Goal: Task Accomplishment & Management: Use online tool/utility

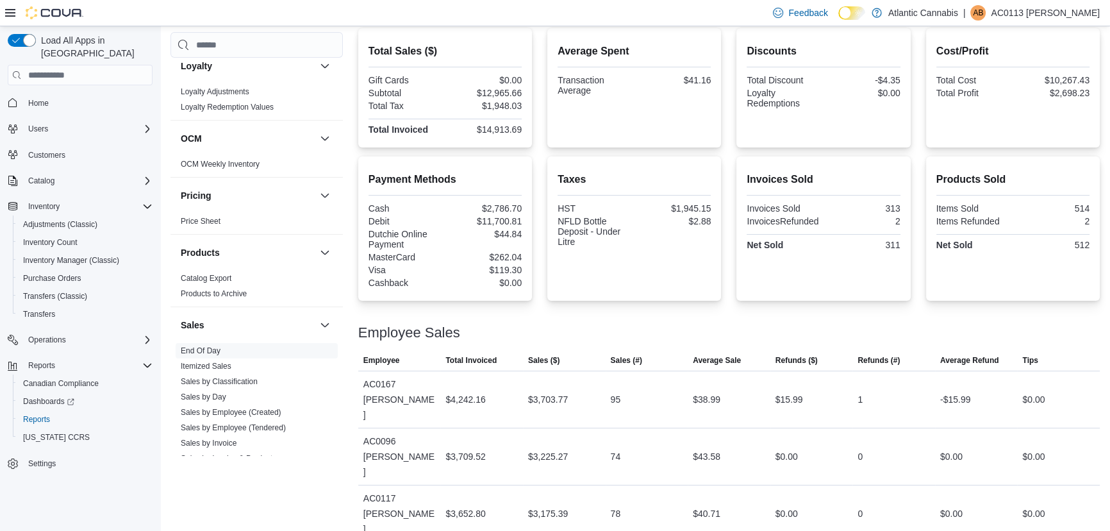
scroll to position [220, 0]
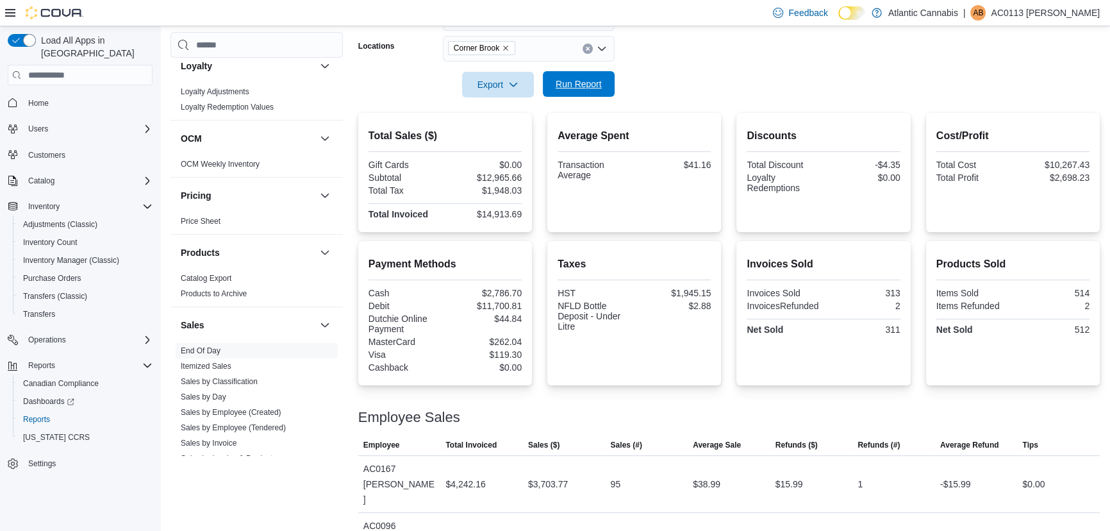
click at [597, 88] on span "Run Report" at bounding box center [579, 84] width 46 height 13
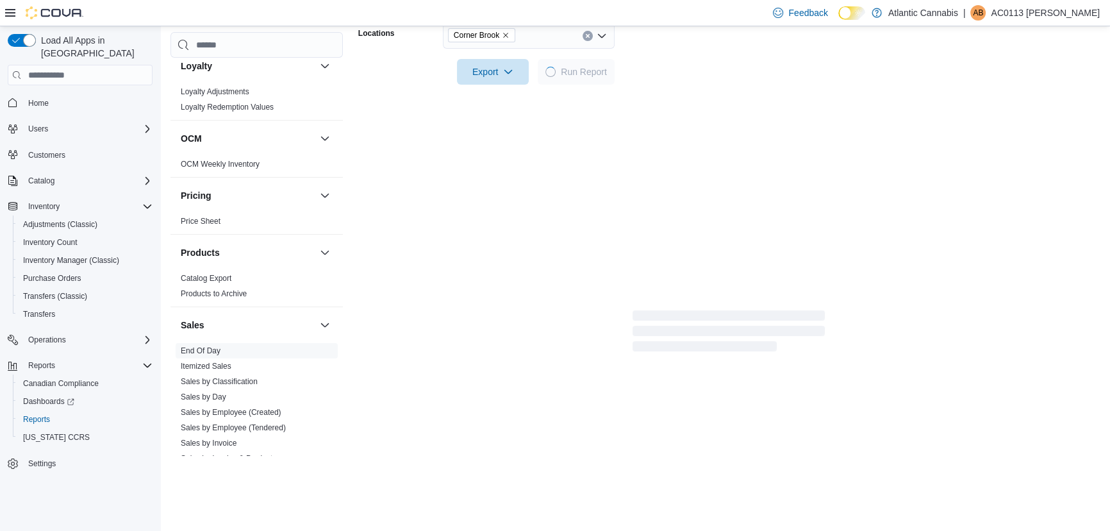
scroll to position [278, 0]
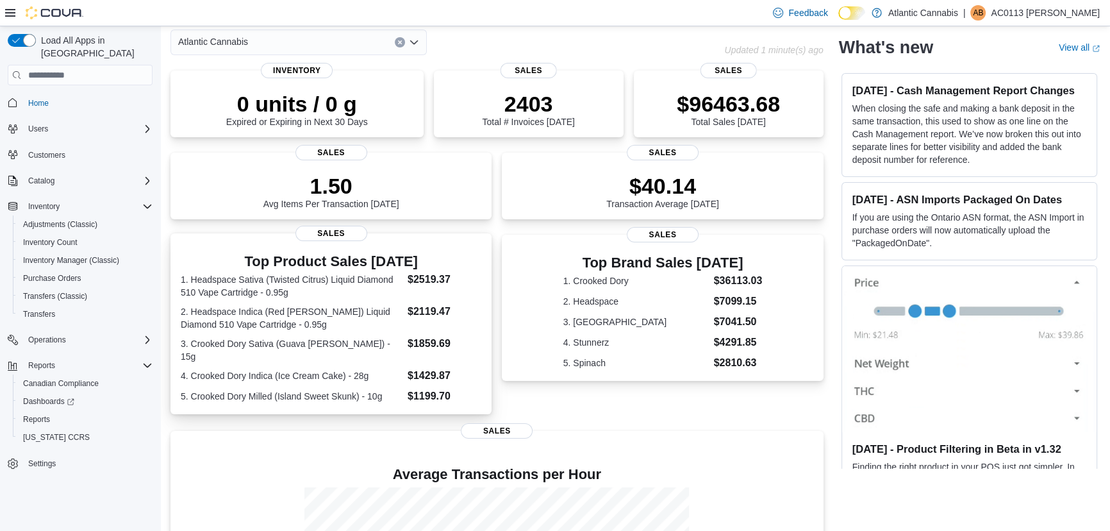
scroll to position [116, 0]
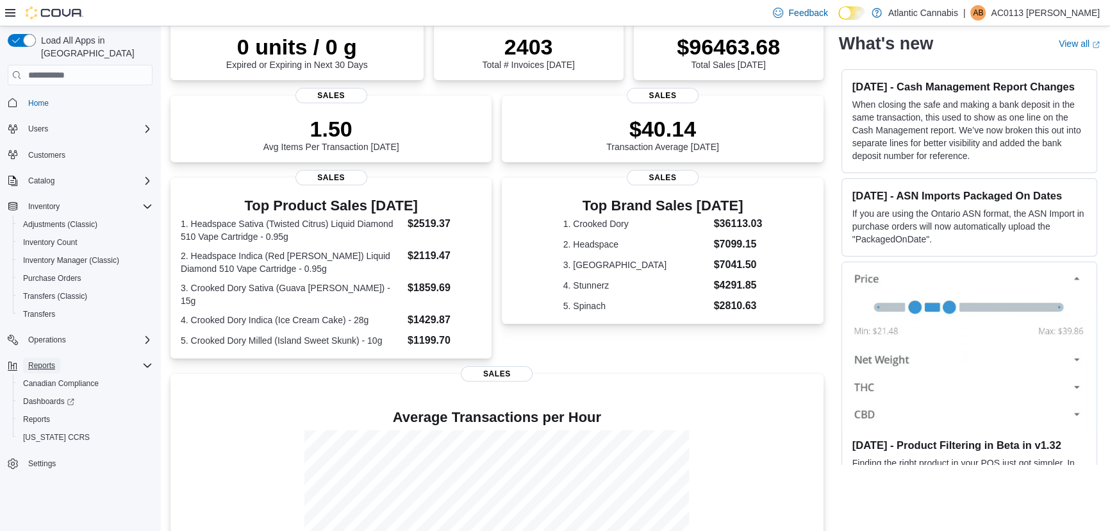
click at [56, 358] on button "Reports" at bounding box center [41, 365] width 37 height 15
click at [60, 412] on div "Reports" at bounding box center [85, 419] width 135 height 15
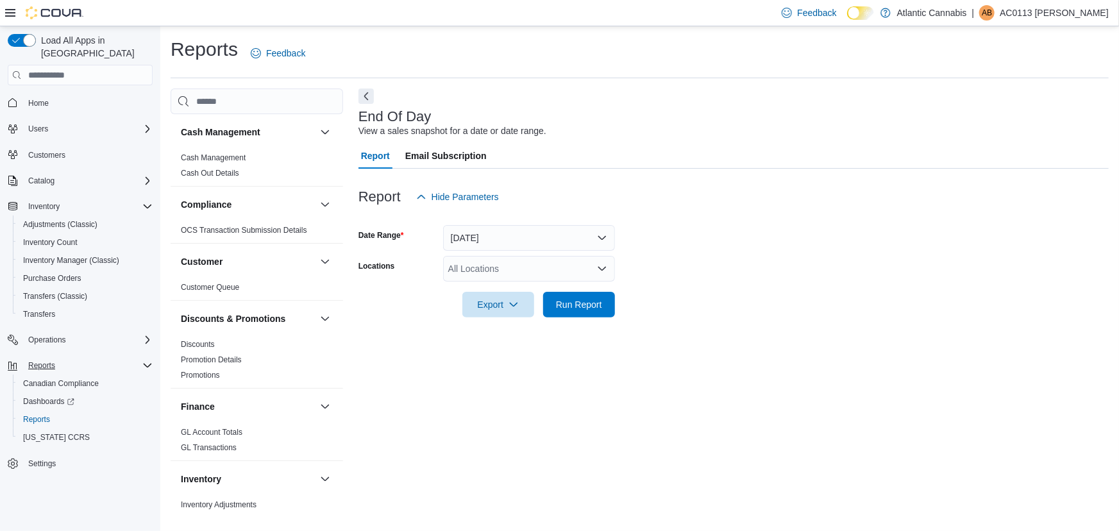
click at [510, 259] on div "All Locations" at bounding box center [529, 269] width 172 height 26
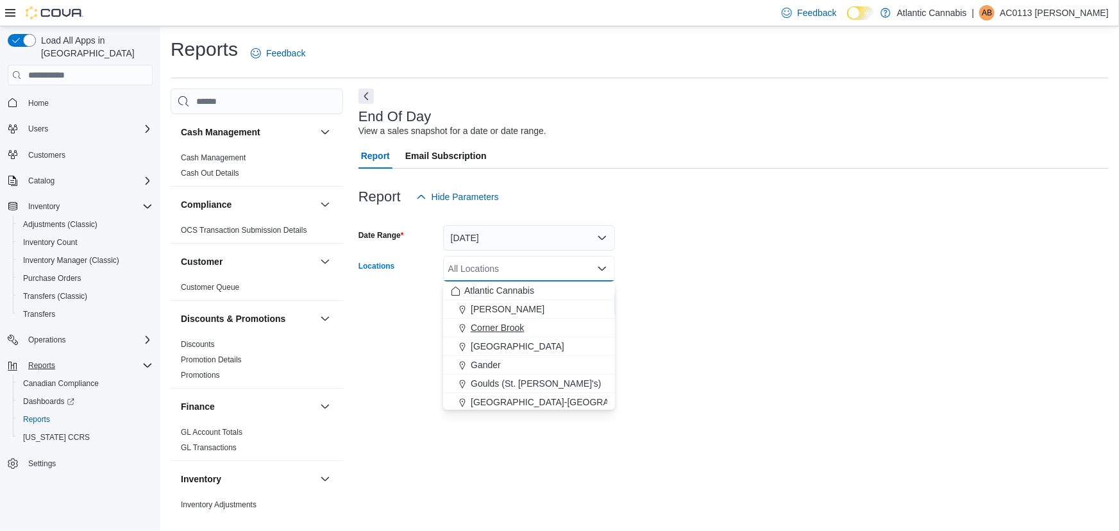
click at [522, 327] on span "Corner Brook" at bounding box center [496, 327] width 53 height 13
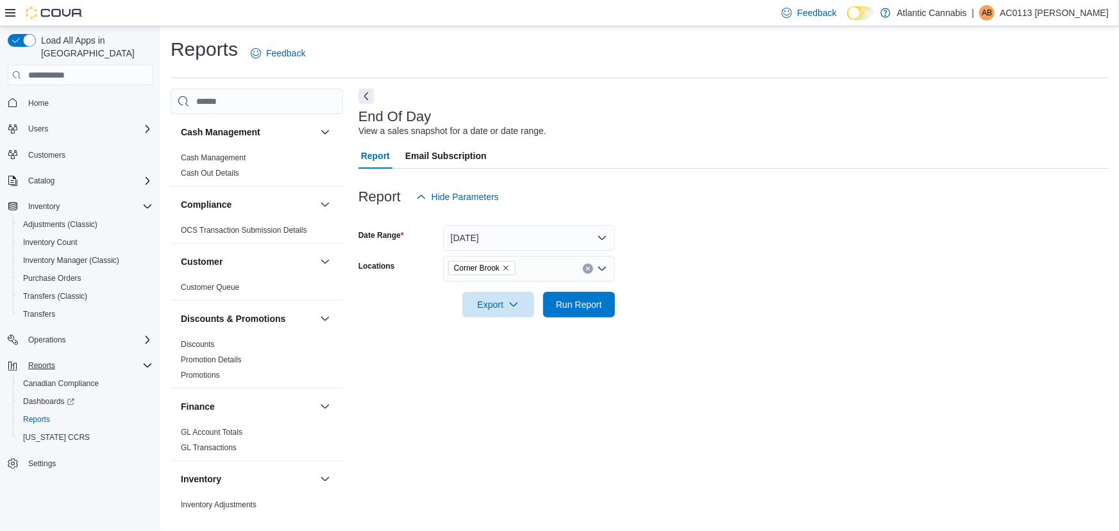
drag, startPoint x: 774, startPoint y: 262, endPoint x: 663, endPoint y: 315, distance: 123.0
click at [768, 264] on form "Date Range [DATE] Locations Corner Brook Export Run Report" at bounding box center [733, 264] width 750 height 108
click at [583, 310] on span "Run Report" at bounding box center [579, 303] width 46 height 13
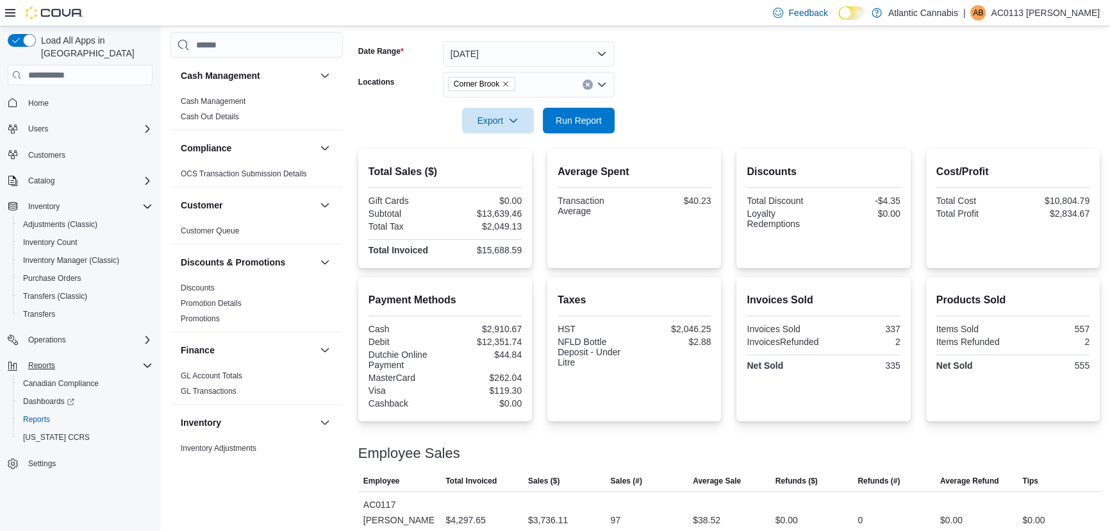
scroll to position [337, 0]
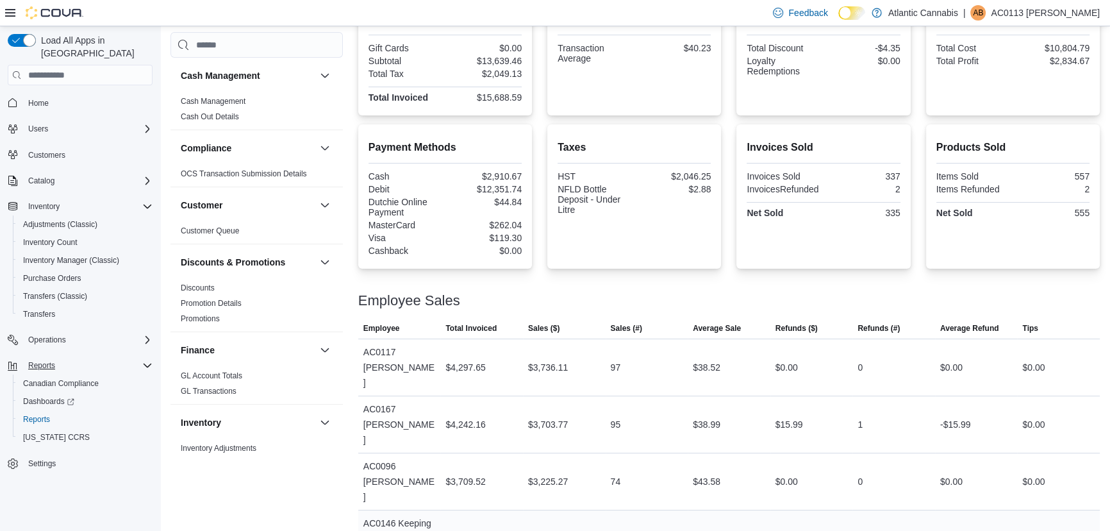
drag, startPoint x: 642, startPoint y: 491, endPoint x: 570, endPoint y: 504, distance: 73.7
click at [570, 510] on tr "Employee AC0146 Keeping [PERSON_NAME] Total Invoiced $3,439.26 Sales ($) $3,027…" at bounding box center [729, 538] width 742 height 57
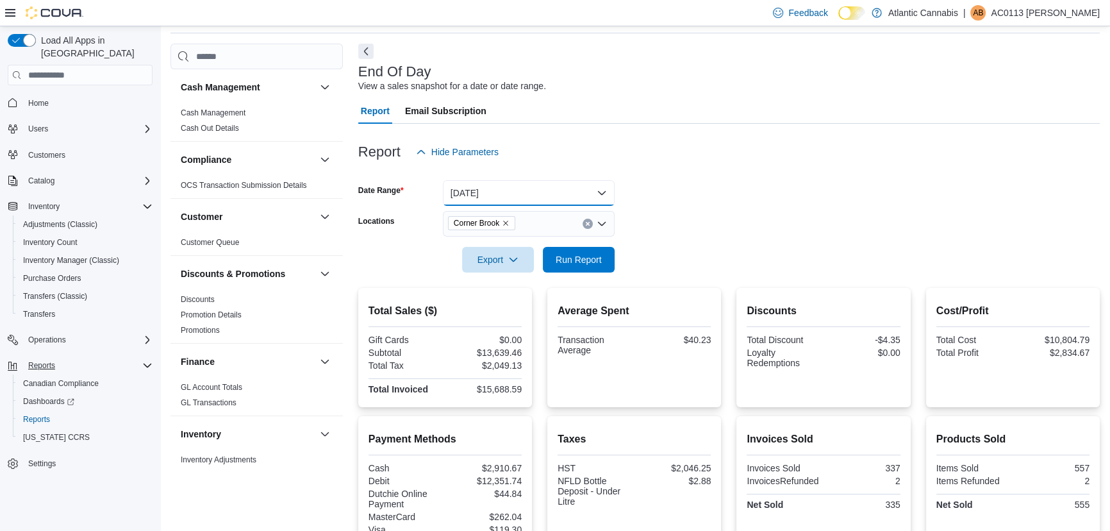
click at [490, 199] on button "[DATE]" at bounding box center [529, 193] width 172 height 26
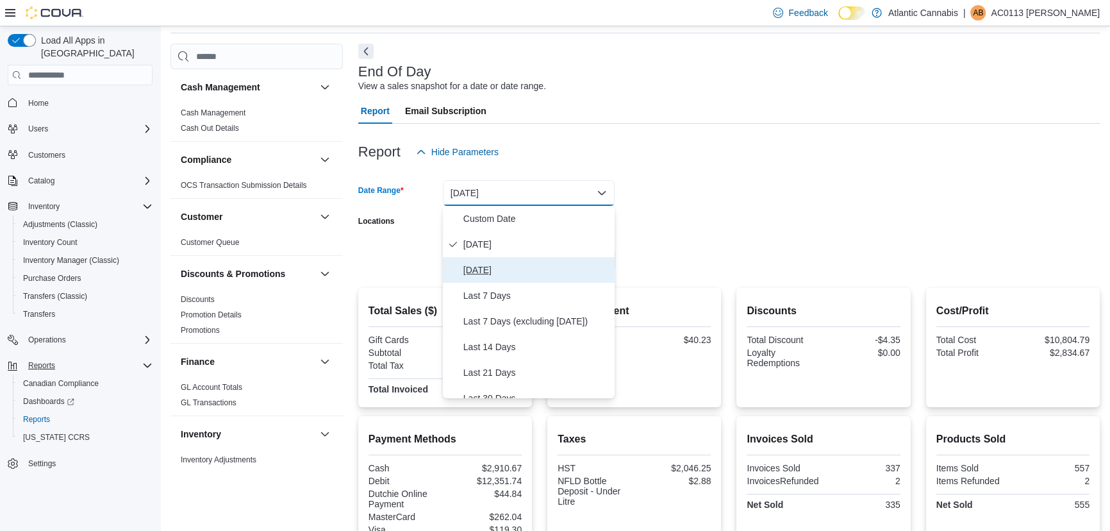
click at [453, 263] on button "[DATE]" at bounding box center [529, 270] width 172 height 26
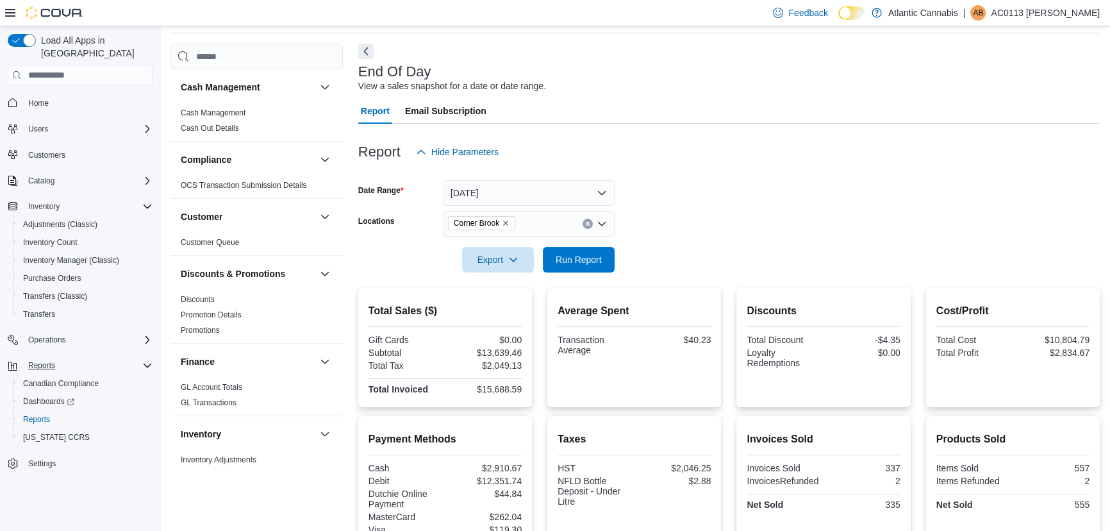
click at [792, 105] on div "Report Email Subscription" at bounding box center [729, 111] width 742 height 26
click at [602, 258] on span "Run Report" at bounding box center [579, 259] width 56 height 26
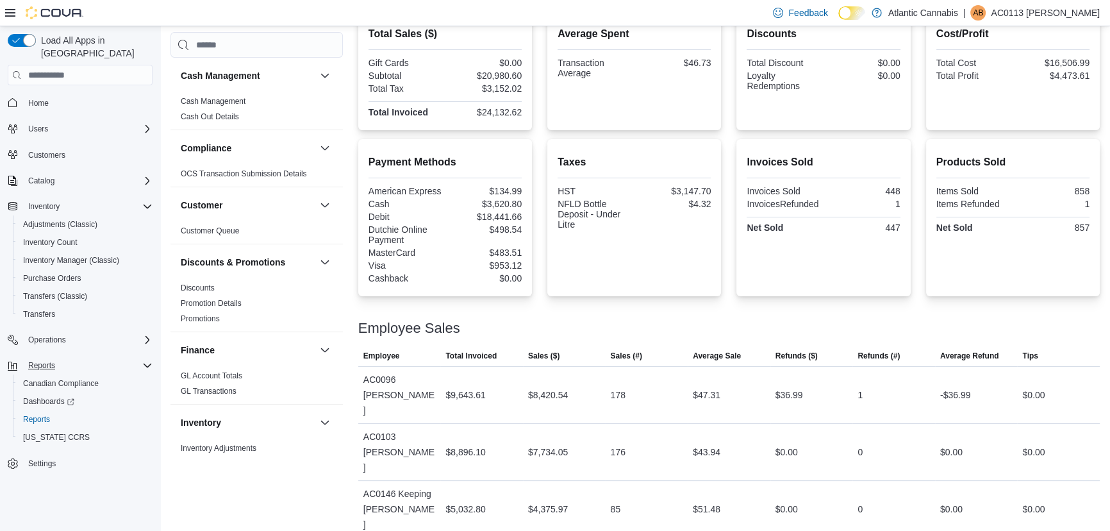
scroll to position [334, 0]
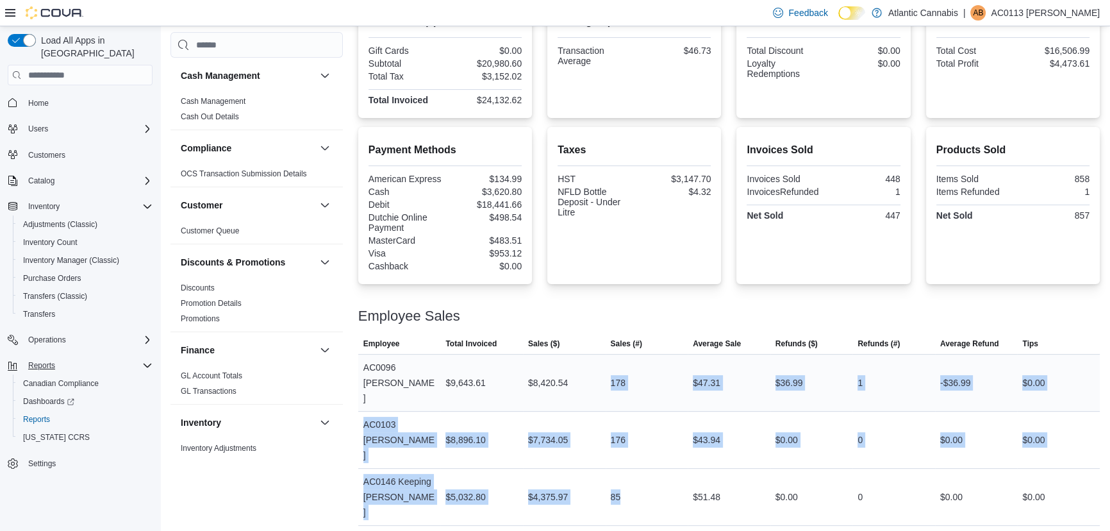
drag, startPoint x: 647, startPoint y: 460, endPoint x: 597, endPoint y: 367, distance: 105.5
click at [597, 367] on tbody "Employee AC0096 [PERSON_NAME] Total Invoiced $9,643.61 Sales ($) $8,420.54 Sale…" at bounding box center [729, 468] width 742 height 228
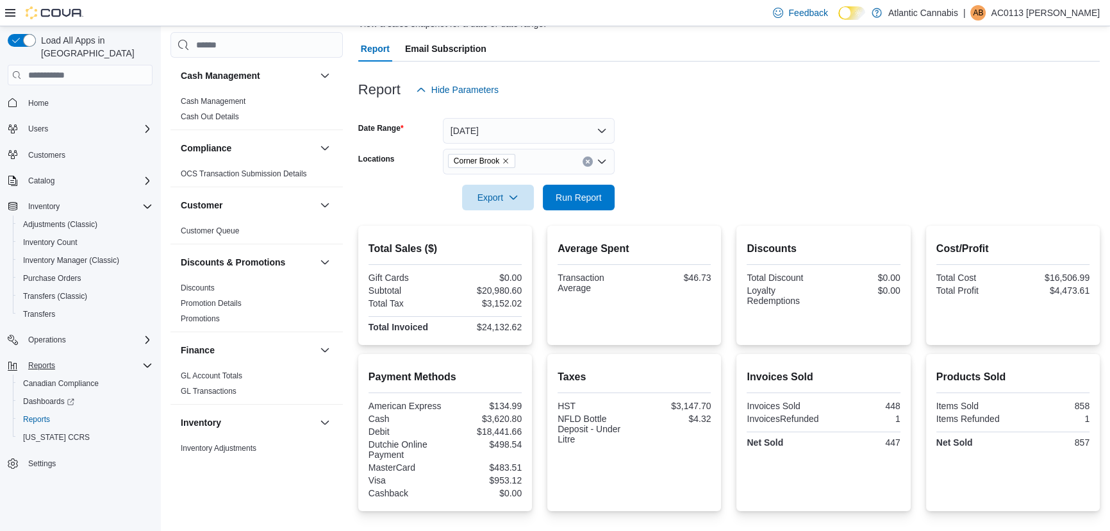
scroll to position [101, 0]
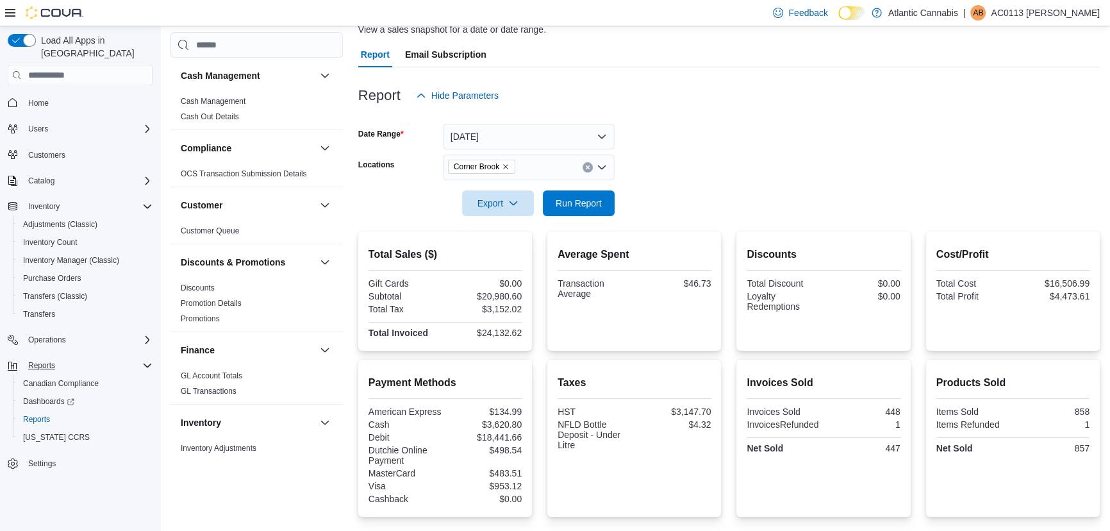
click at [502, 160] on span "Corner Brook" at bounding box center [482, 166] width 56 height 13
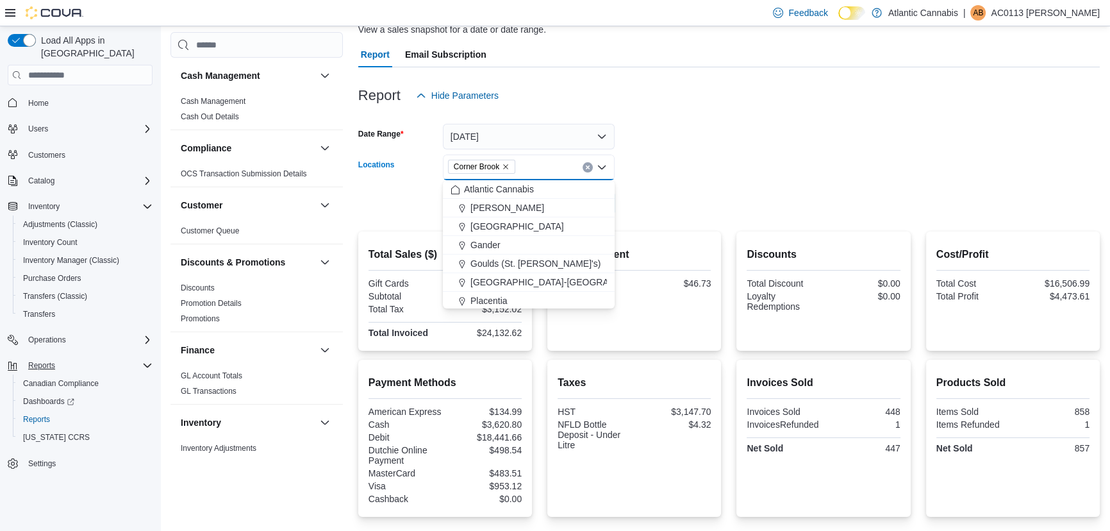
click at [508, 168] on icon "Remove Corner Brook from selection in this group" at bounding box center [506, 167] width 8 height 8
click at [500, 222] on span "Corner Brook" at bounding box center [496, 226] width 53 height 13
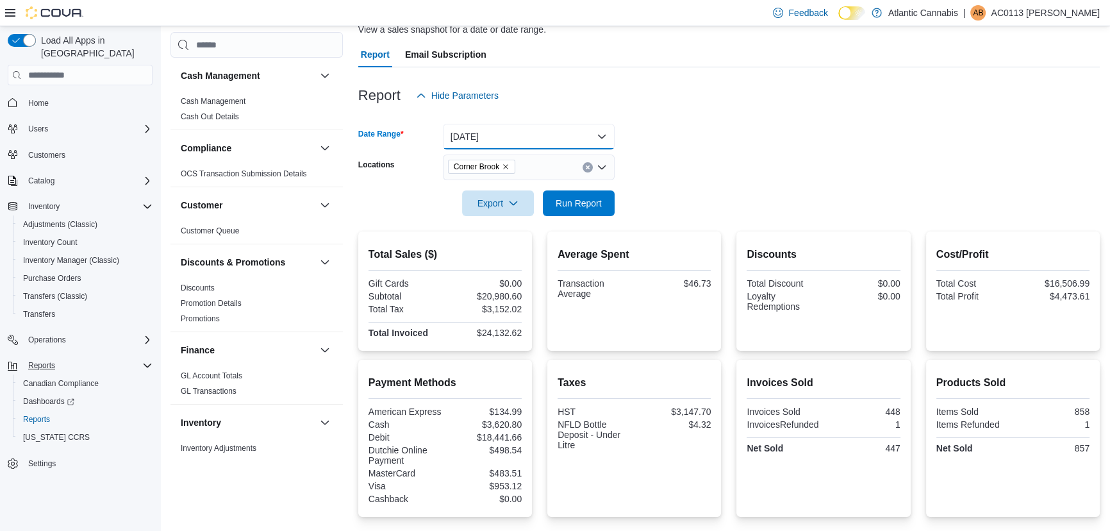
click at [512, 143] on button "[DATE]" at bounding box center [529, 137] width 172 height 26
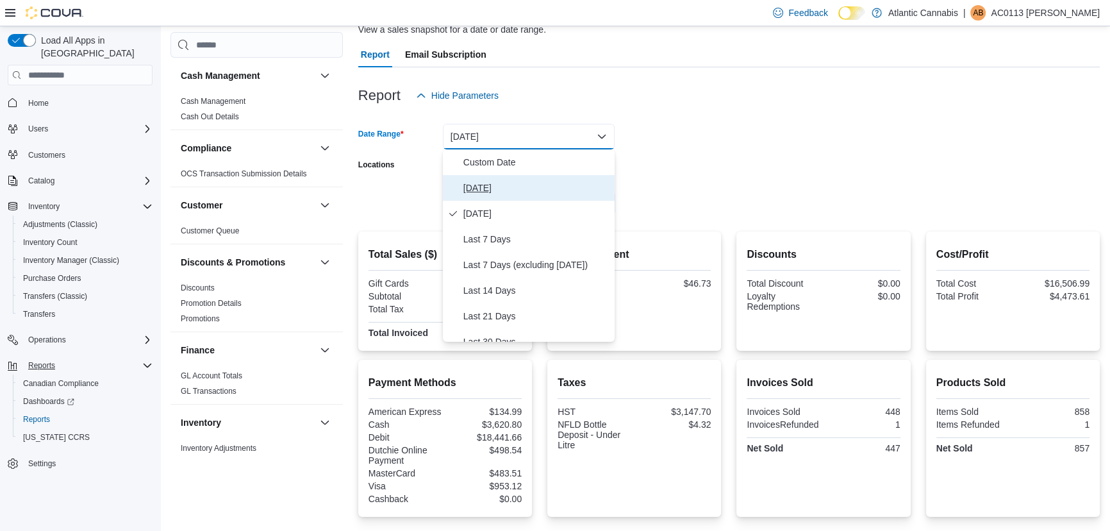
click at [511, 183] on span "[DATE]" at bounding box center [536, 187] width 146 height 15
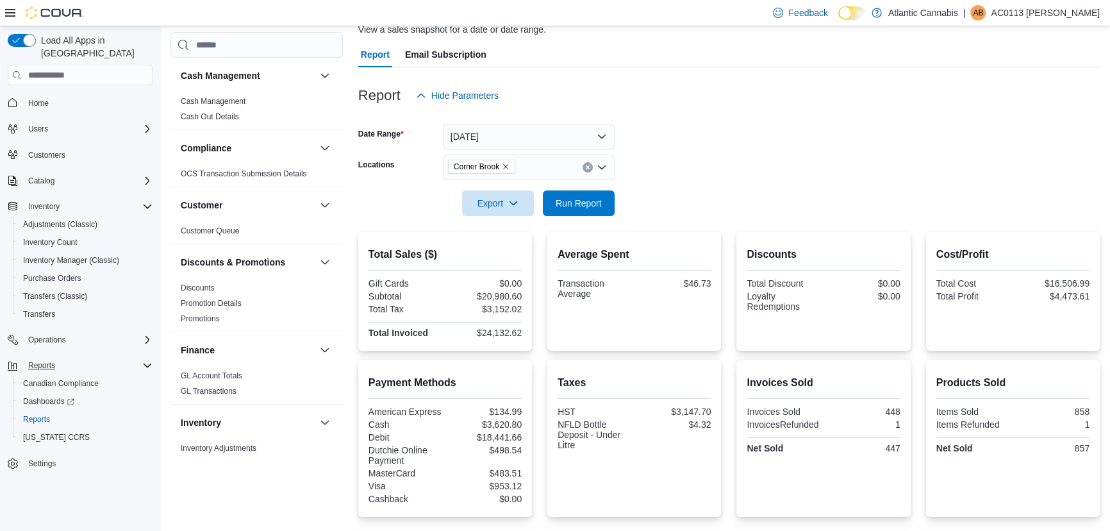
drag, startPoint x: 749, startPoint y: 63, endPoint x: 590, endPoint y: 140, distance: 177.2
click at [721, 76] on div "Report Email Subscription Report Hide Parameters Date Range [DATE] Locations Co…" at bounding box center [729, 429] width 742 height 774
click at [587, 208] on span "Run Report" at bounding box center [579, 202] width 46 height 13
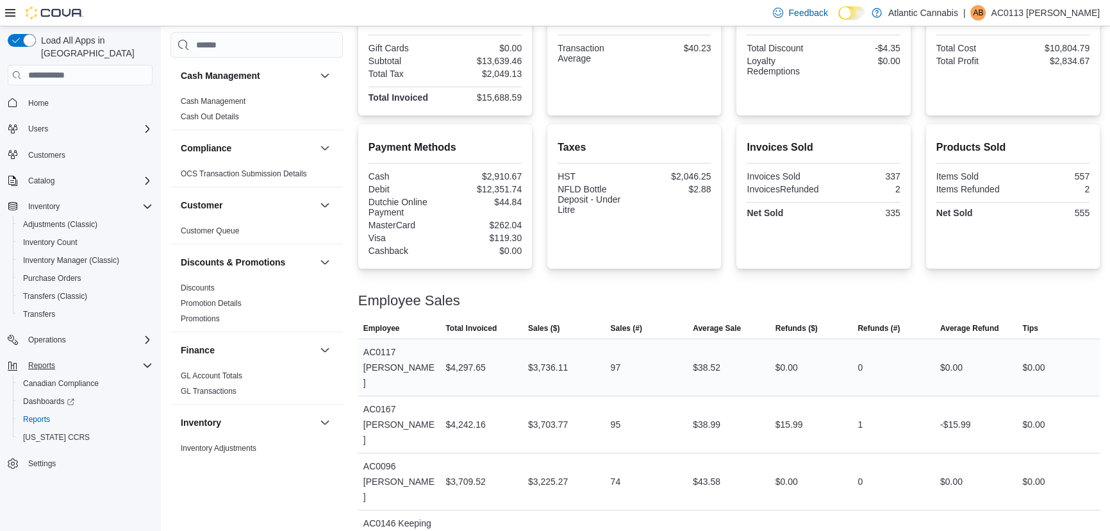
scroll to position [103, 0]
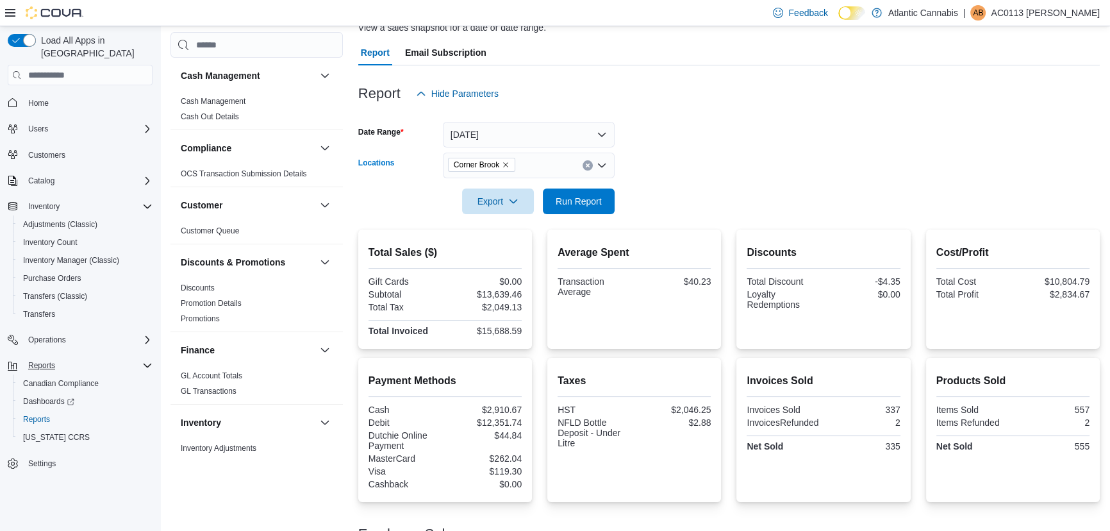
click at [503, 167] on icon "Remove Corner Brook from selection in this group" at bounding box center [506, 165] width 8 height 8
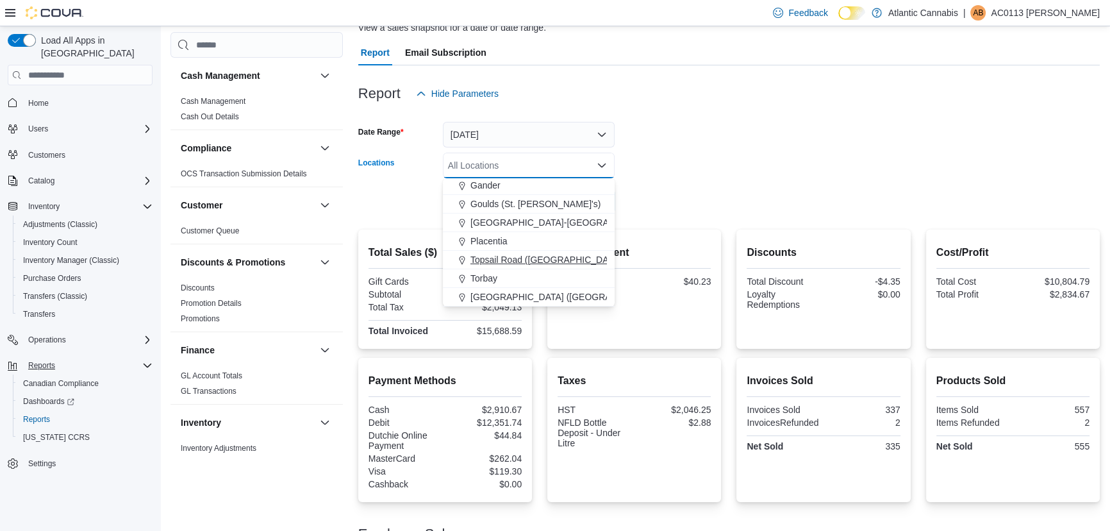
click at [538, 253] on span "Topsail Road ([GEOGRAPHIC_DATA][PERSON_NAME])" at bounding box center [584, 259] width 228 height 13
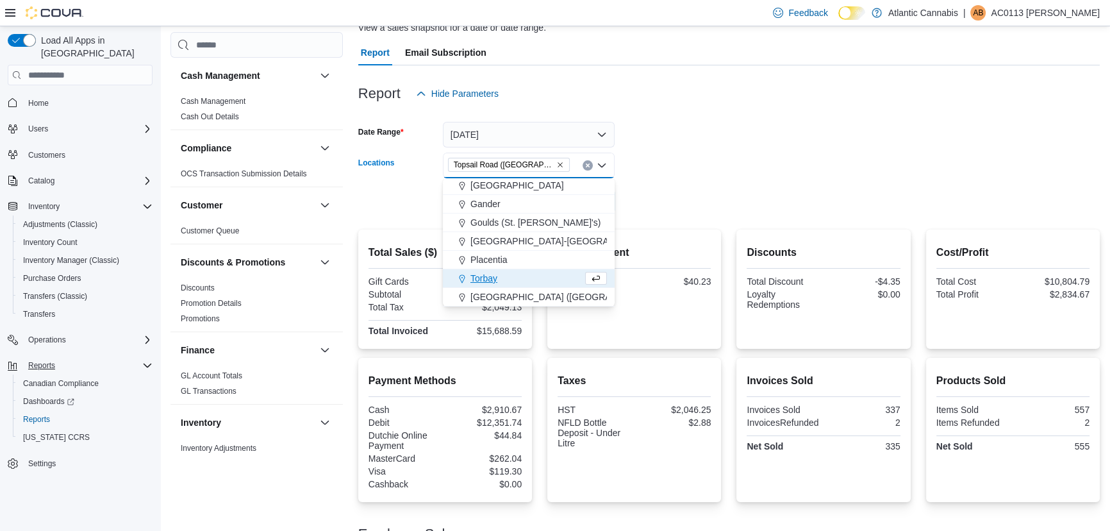
click at [671, 141] on form "Date Range [DATE] Locations [GEOGRAPHIC_DATA] ([GEOGRAPHIC_DATA][PERSON_NAME]) …" at bounding box center [729, 160] width 742 height 108
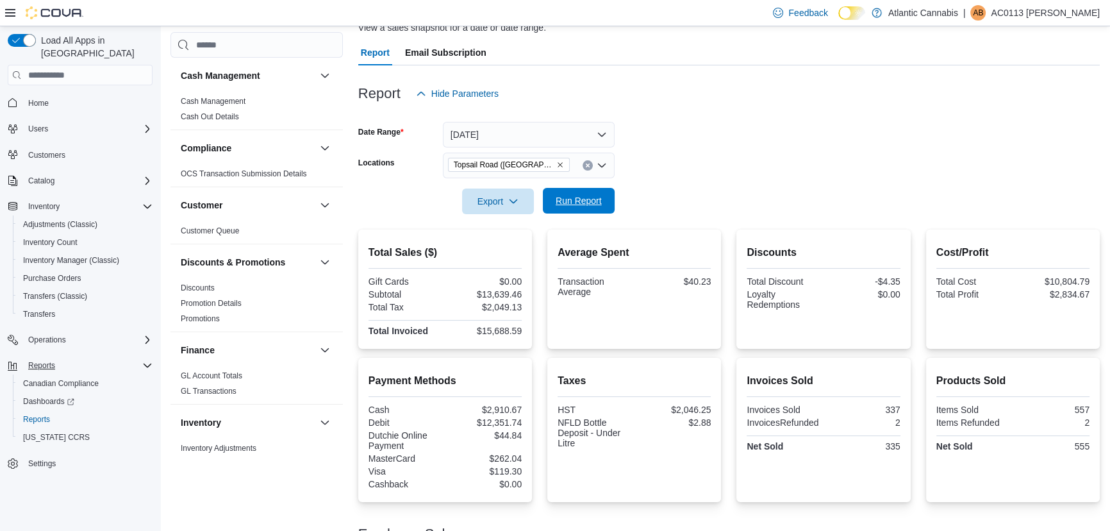
click at [589, 195] on span "Run Report" at bounding box center [579, 200] width 46 height 13
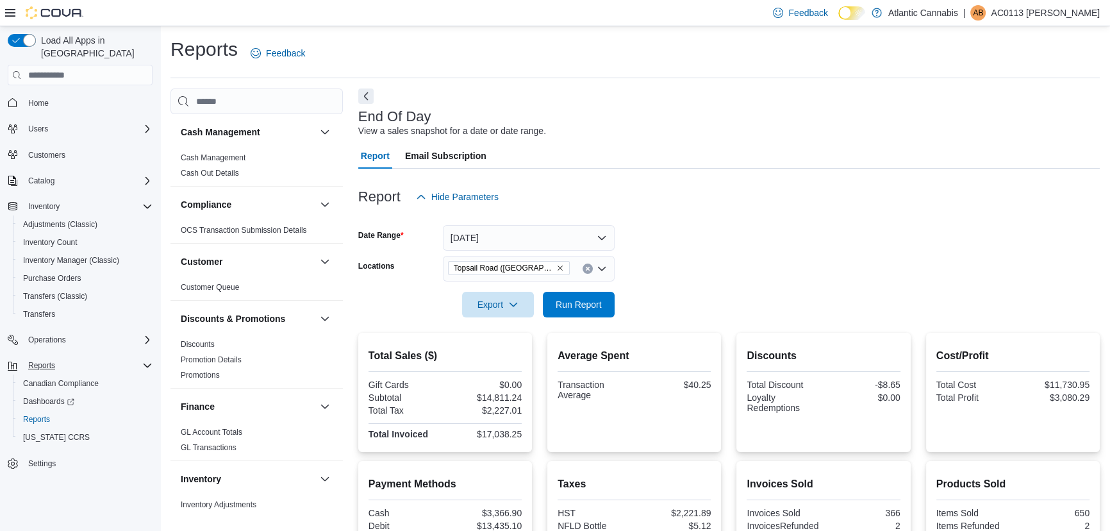
click at [556, 264] on icon "Remove Topsail Road (St. John's) from selection in this group" at bounding box center [560, 268] width 8 height 8
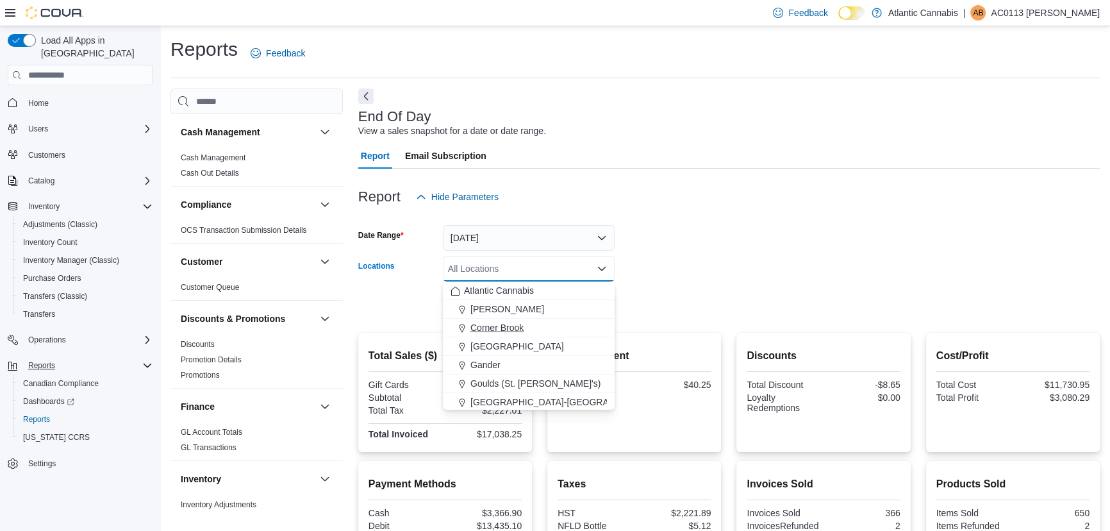
click at [539, 326] on div "Corner Brook" at bounding box center [529, 327] width 156 height 13
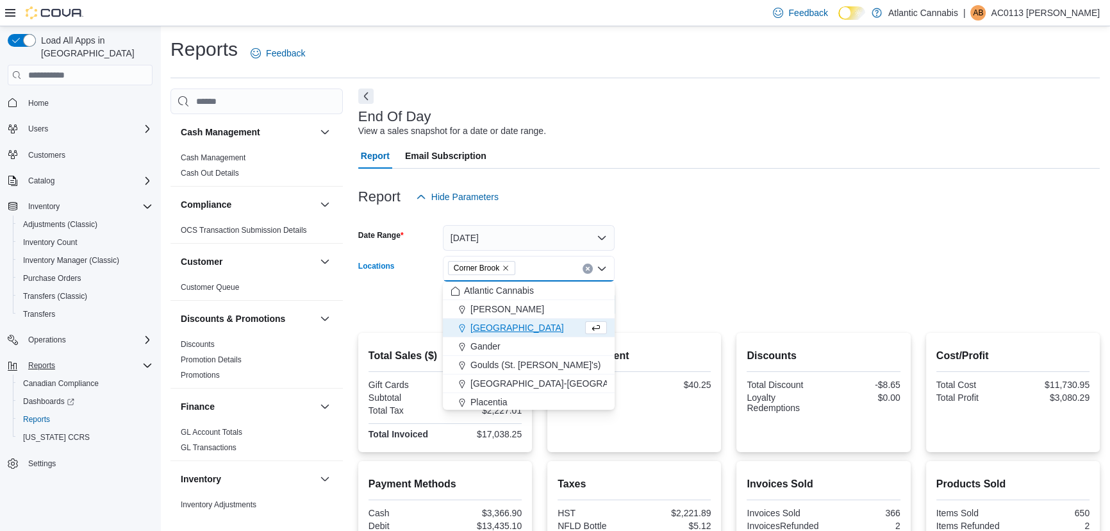
drag, startPoint x: 799, startPoint y: 215, endPoint x: 751, endPoint y: 261, distance: 66.2
click at [785, 226] on form "Date Range [DATE] Locations [GEOGRAPHIC_DATA] Combo box. Selected. [GEOGRAPHIC_…" at bounding box center [729, 264] width 742 height 108
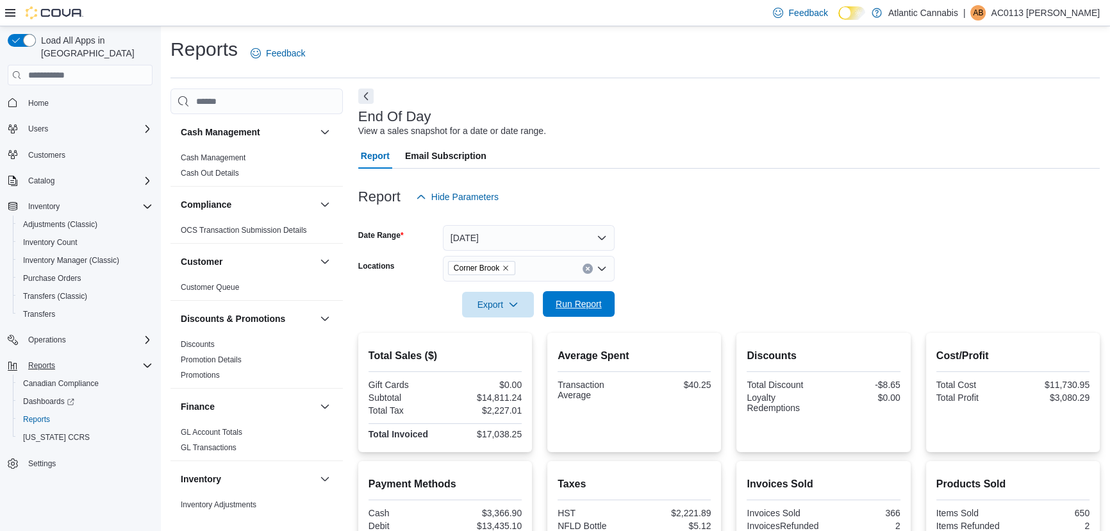
click at [614, 312] on form "Date Range [DATE] Locations Corner Brook Export Run Report" at bounding box center [729, 264] width 742 height 108
click at [594, 322] on div at bounding box center [729, 324] width 742 height 15
click at [604, 301] on span "Run Report" at bounding box center [579, 304] width 56 height 26
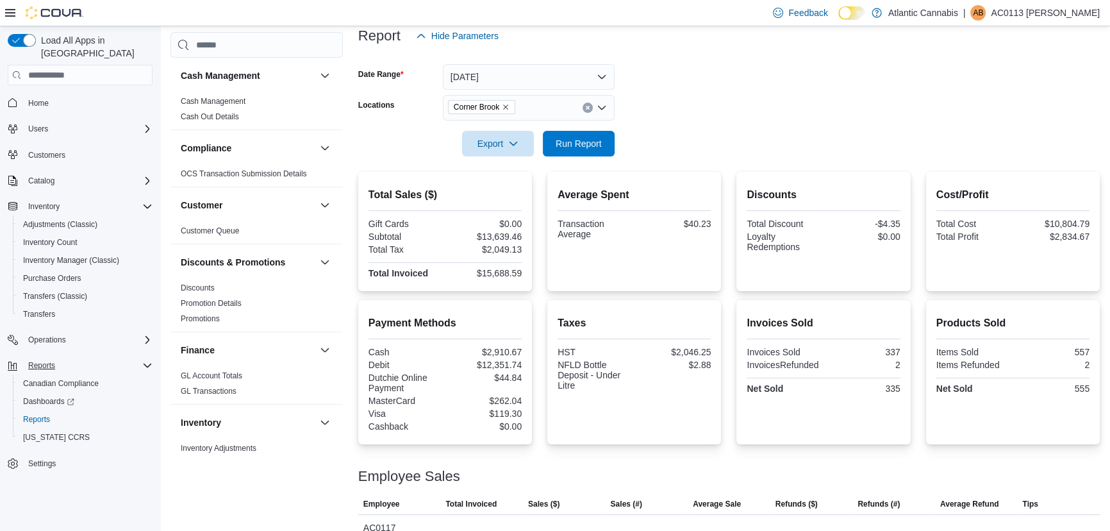
scroll to position [174, 0]
